Goal: Task Accomplishment & Management: Use online tool/utility

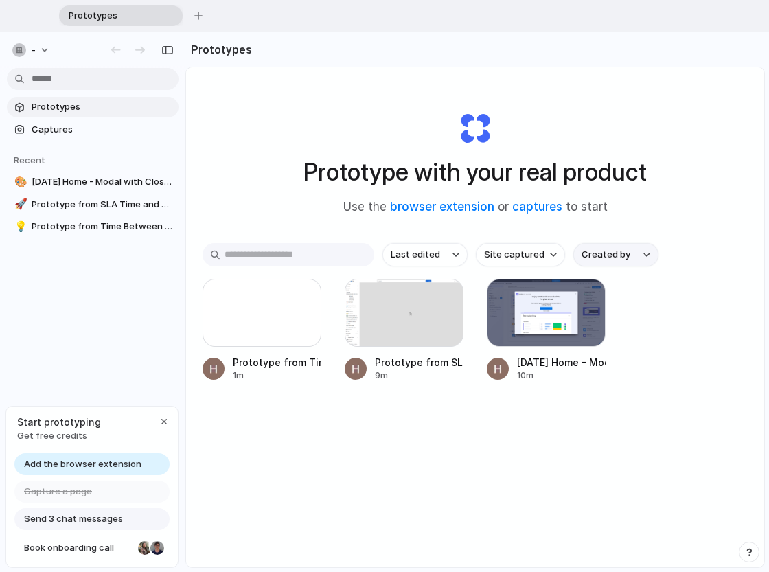
click at [635, 256] on button "Created by" at bounding box center [615, 254] width 85 height 23
click at [635, 256] on div "All users [PERSON_NAME]" at bounding box center [384, 286] width 769 height 572
click at [84, 102] on span "Prototypes" at bounding box center [102, 107] width 141 height 14
click at [74, 133] on span "Captures" at bounding box center [102, 130] width 141 height 14
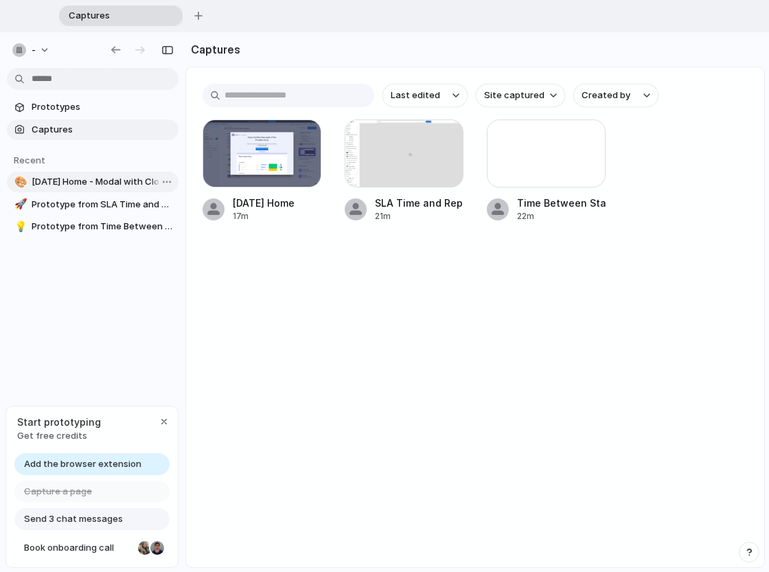
click at [91, 180] on span "[DATE] Home - Modal with Close Button" at bounding box center [102, 182] width 141 height 14
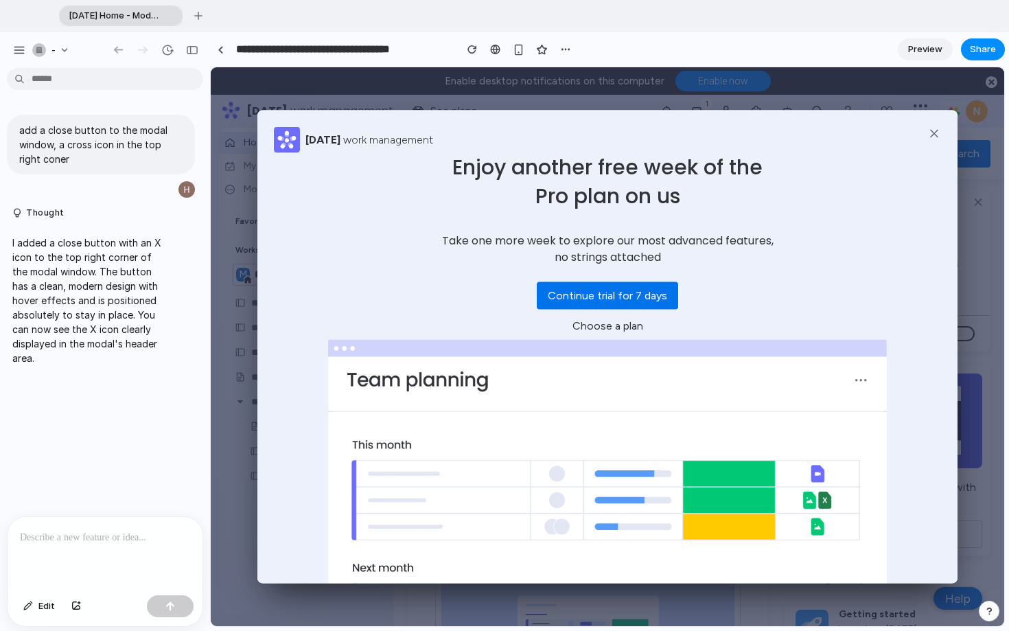
drag, startPoint x: 308, startPoint y: 159, endPoint x: 210, endPoint y: 213, distance: 111.3
click at [62, 539] on p at bounding box center [105, 537] width 170 height 16
drag, startPoint x: 54, startPoint y: 516, endPoint x: 16, endPoint y: 515, distance: 37.1
click at [16, 515] on div "**********" at bounding box center [105, 545] width 195 height 89
click at [90, 532] on p "**********" at bounding box center [102, 529] width 165 height 33
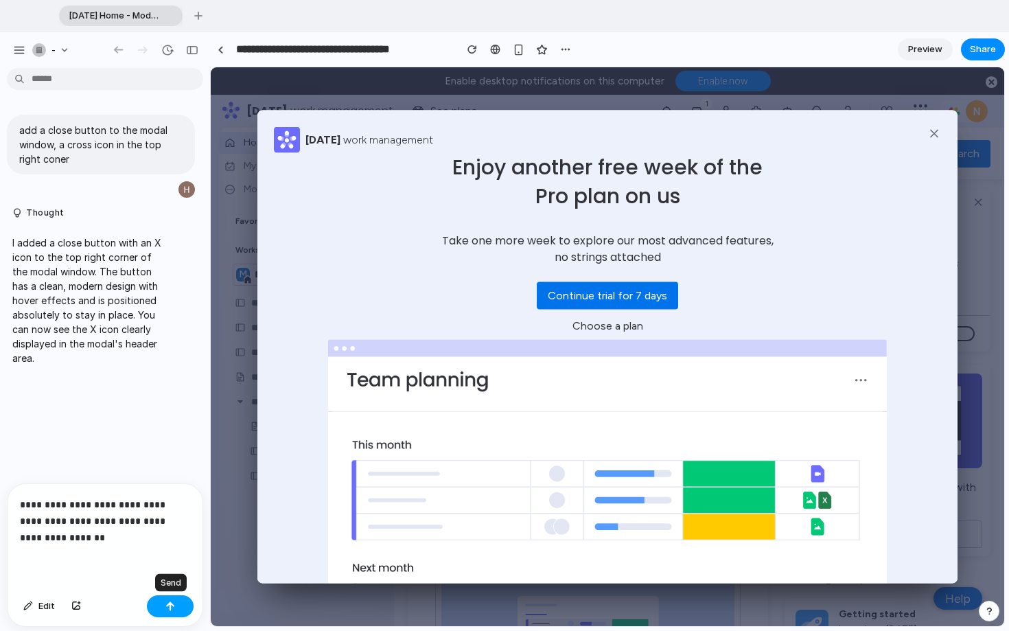
click at [175, 571] on button "button" at bounding box center [170, 606] width 47 height 22
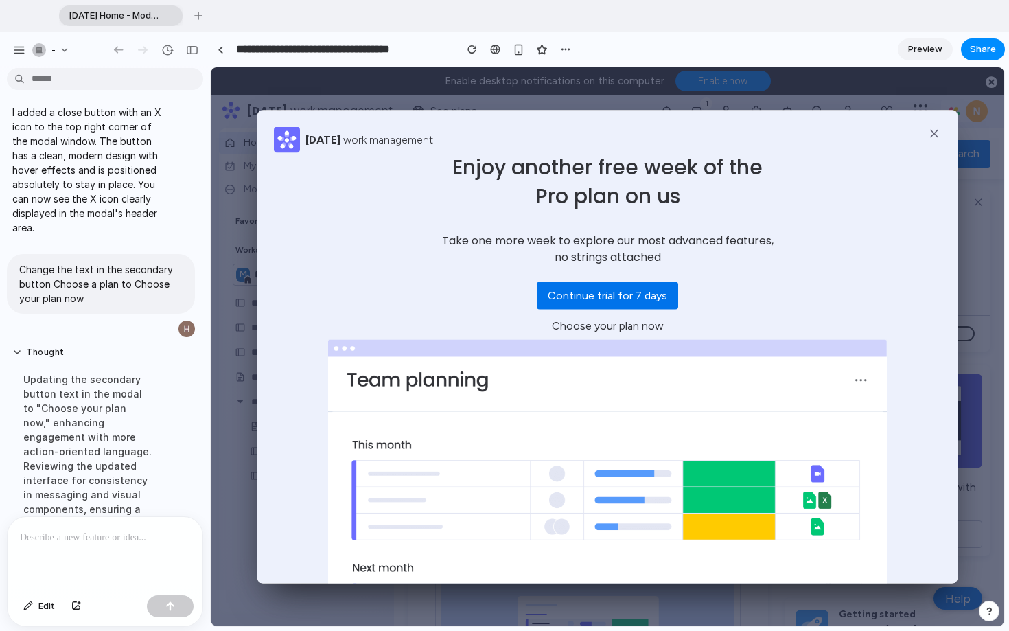
scroll to position [130, 0]
